Goal: Use online tool/utility: Utilize a website feature to perform a specific function

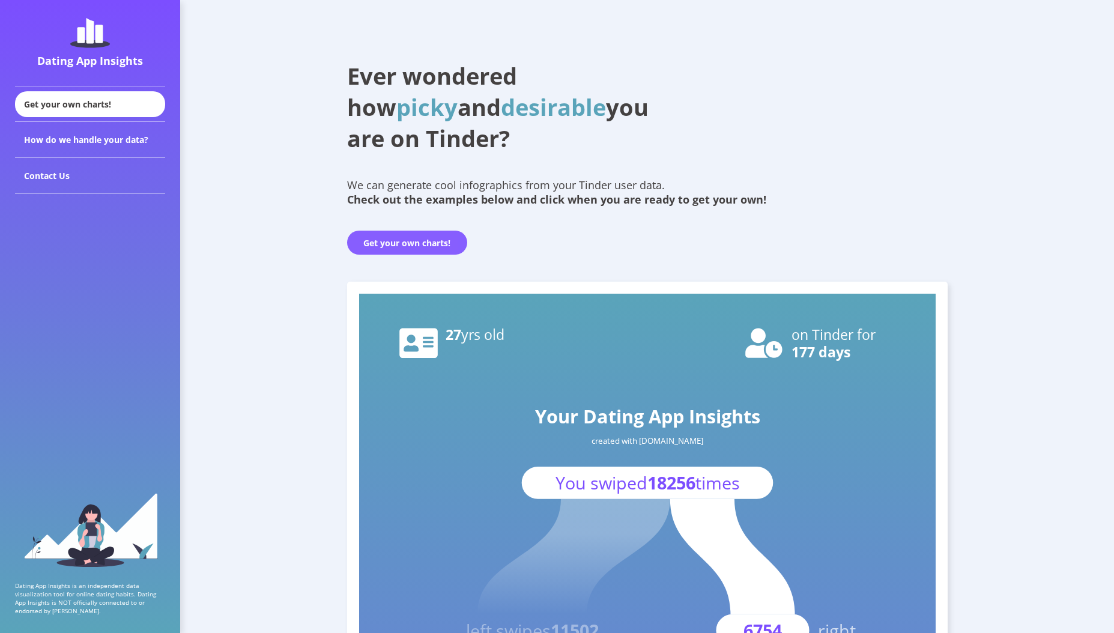
click at [432, 242] on button "Get your own charts!" at bounding box center [407, 243] width 120 height 24
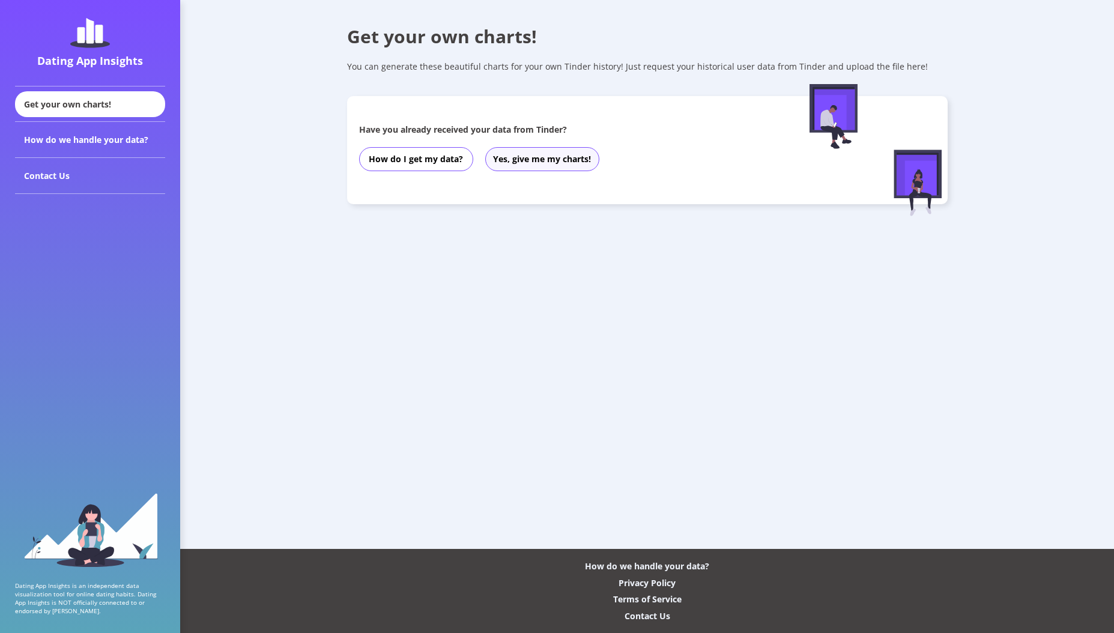
click at [557, 154] on button "Yes, give me my charts!" at bounding box center [542, 159] width 114 height 24
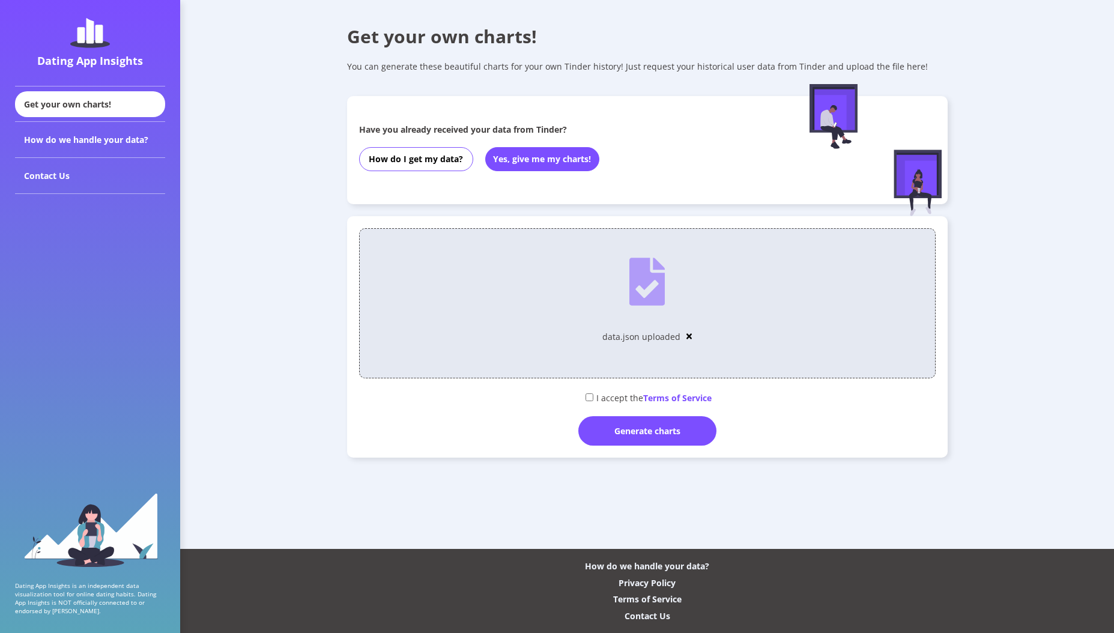
click at [611, 393] on div "I accept the Terms of Service" at bounding box center [647, 397] width 577 height 20
click at [592, 393] on input "checkbox" at bounding box center [590, 397] width 8 height 8
checkbox input "true"
click at [603, 423] on div "Generate charts" at bounding box center [647, 430] width 138 height 29
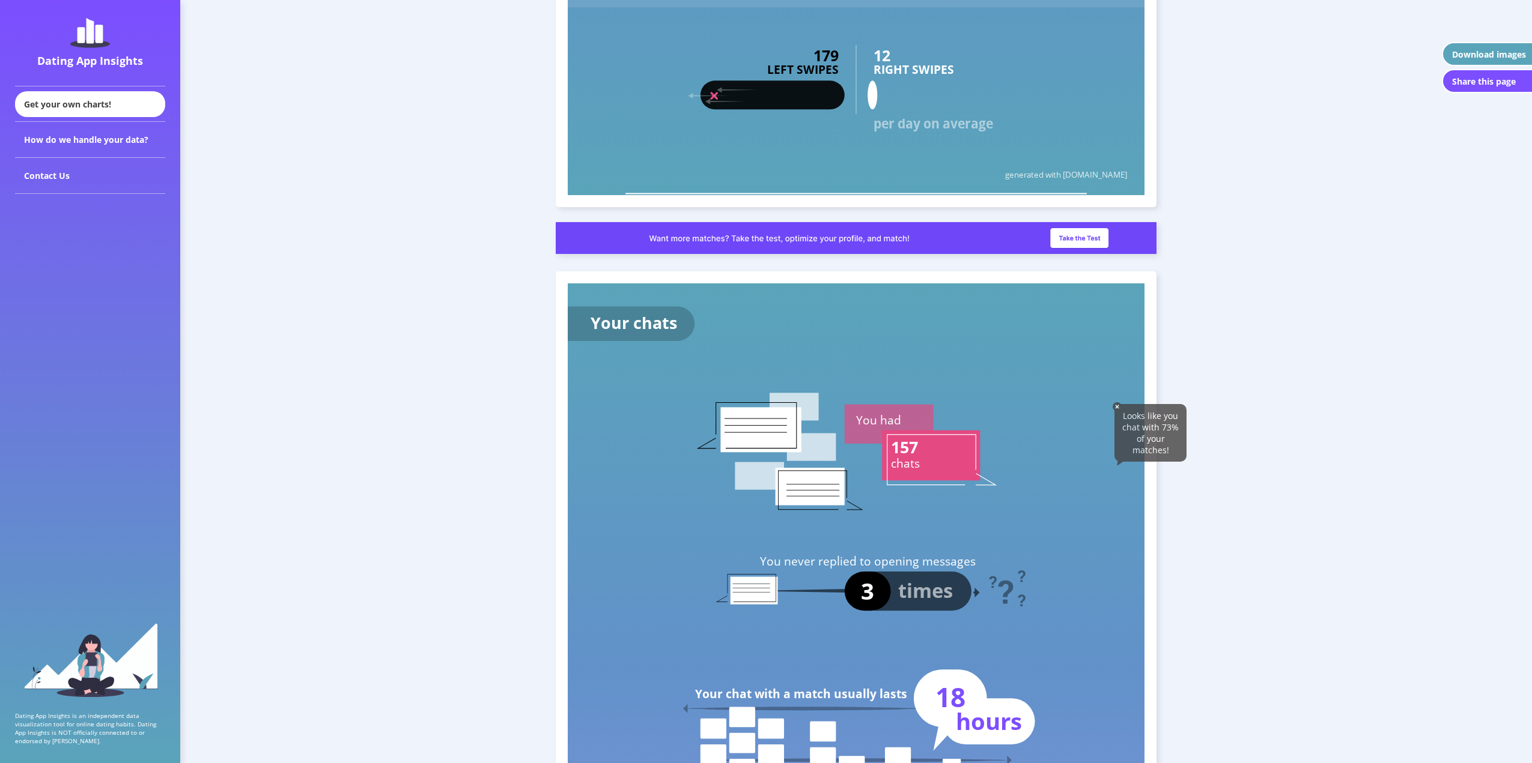
scroll to position [2803, 0]
